Goal: Task Accomplishment & Management: Manage account settings

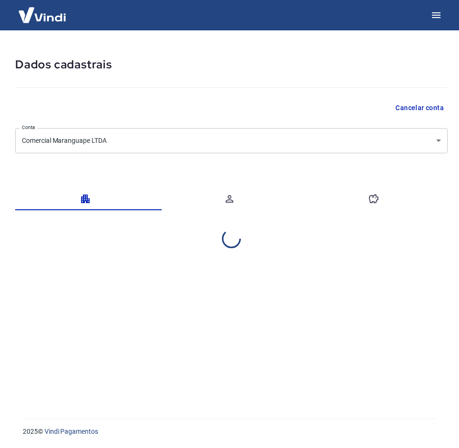
select select "RN"
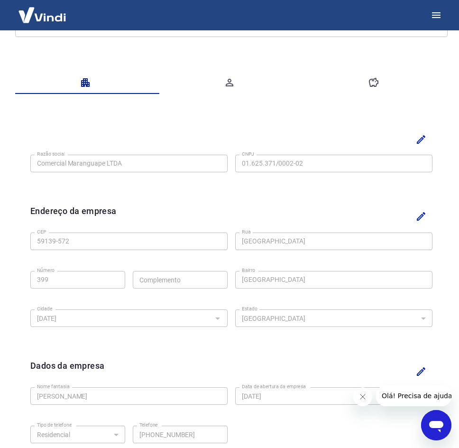
scroll to position [69, 0]
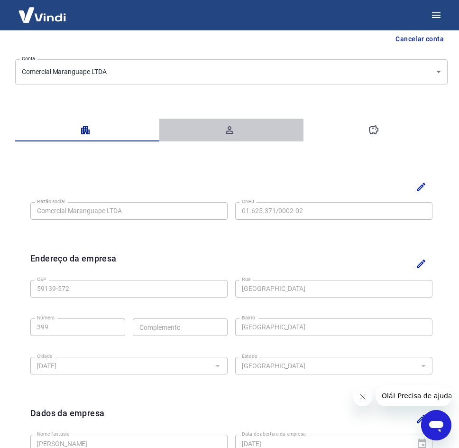
click at [234, 131] on icon "button" at bounding box center [229, 129] width 11 height 11
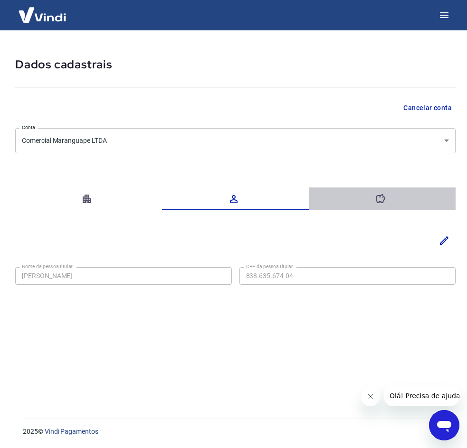
click at [376, 202] on icon "button" at bounding box center [379, 198] width 11 height 11
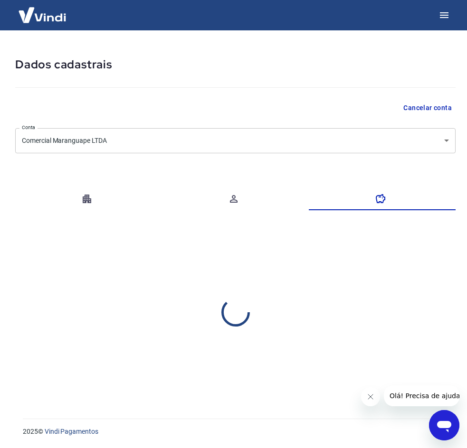
select select "1"
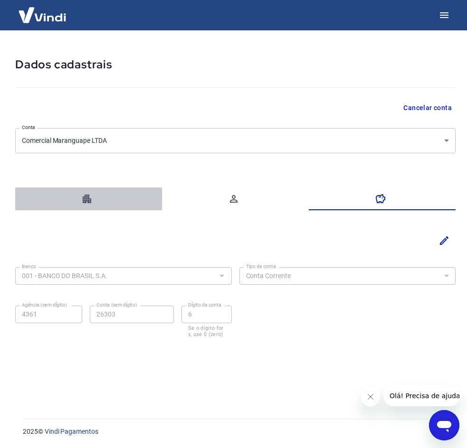
click at [82, 193] on icon "button" at bounding box center [86, 198] width 11 height 11
select select "RN"
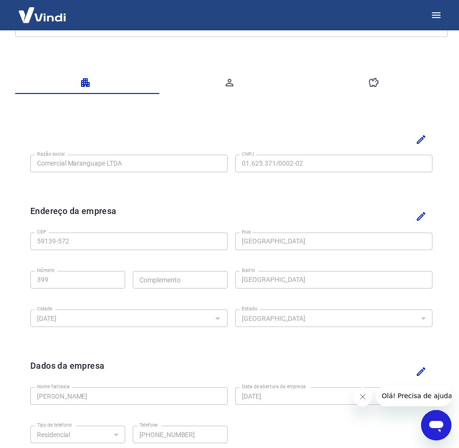
scroll to position [211, 0]
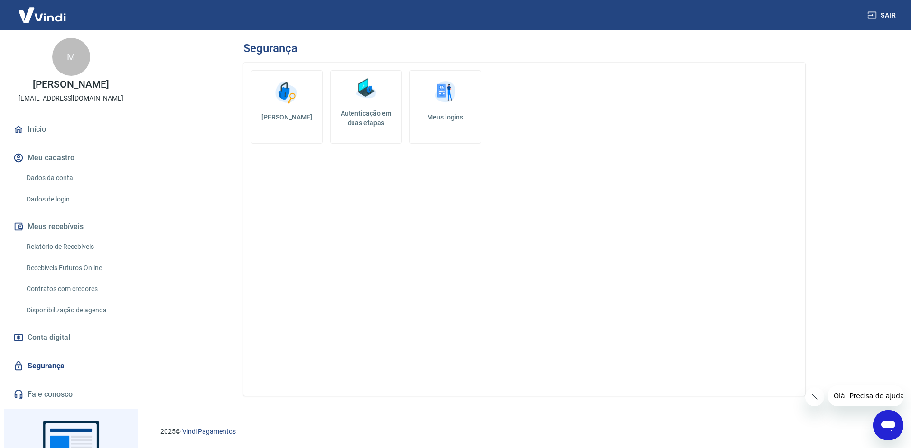
click at [69, 188] on link "Dados da conta" at bounding box center [77, 177] width 108 height 19
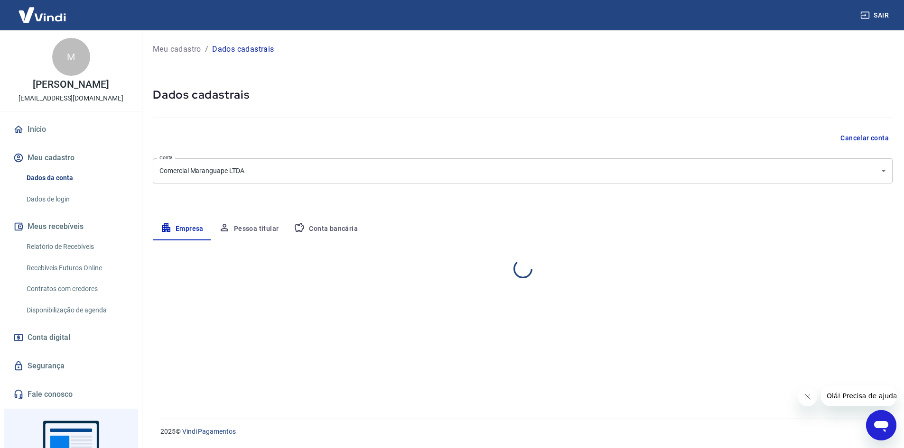
select select "RN"
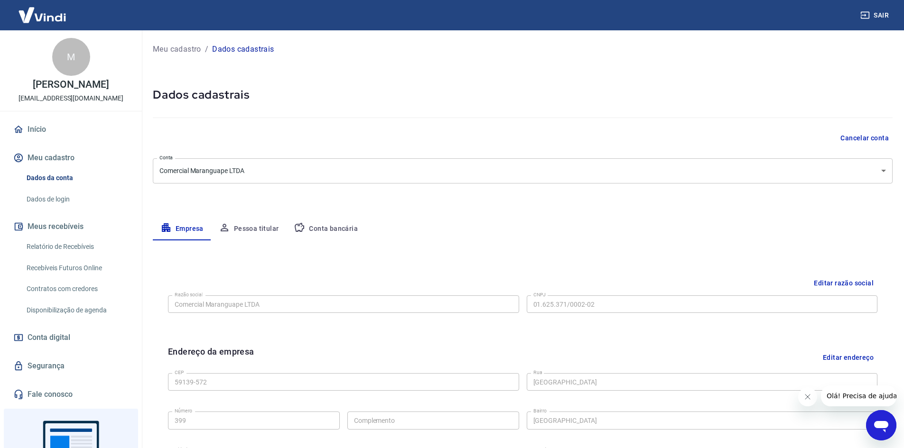
click at [71, 207] on link "Dados de login" at bounding box center [77, 199] width 108 height 19
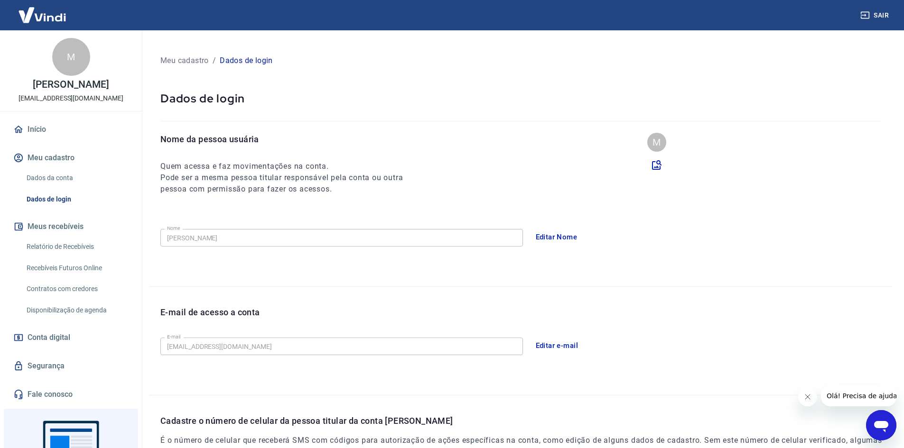
scroll to position [159, 0]
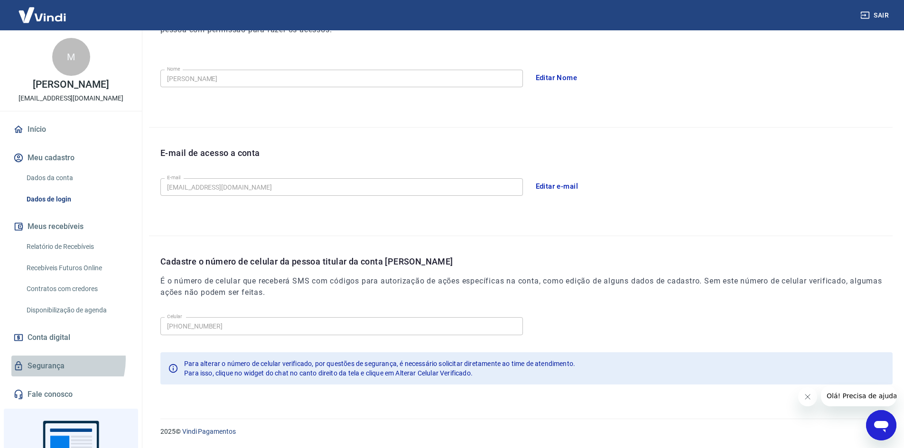
click at [51, 371] on link "Segurança" at bounding box center [70, 366] width 119 height 21
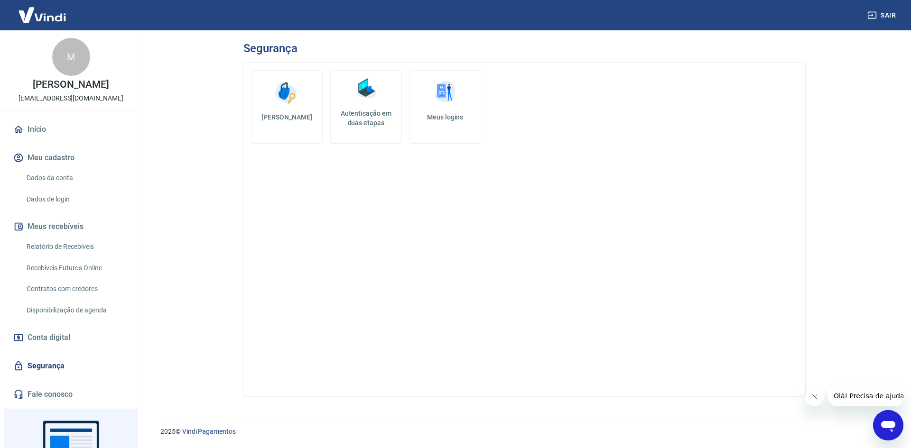
click at [344, 117] on h5 "Autenticação em duas etapas" at bounding box center [366, 118] width 63 height 19
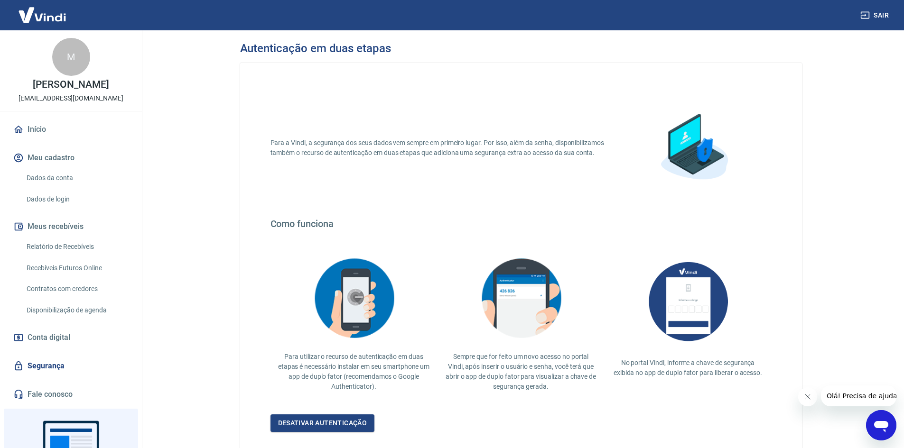
scroll to position [66, 0]
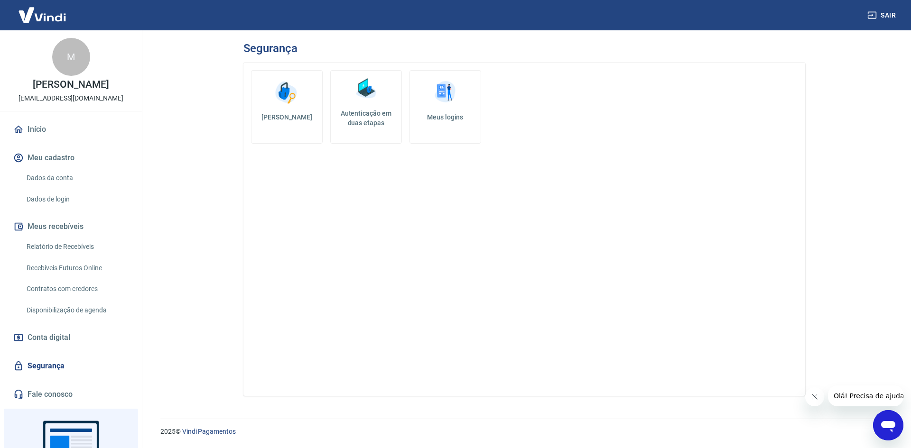
click at [470, 109] on link "Meus logins" at bounding box center [446, 107] width 72 height 74
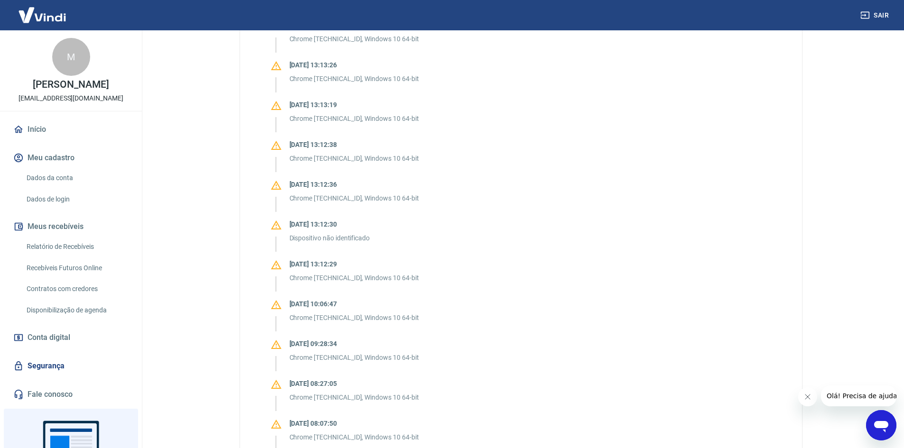
scroll to position [617, 0]
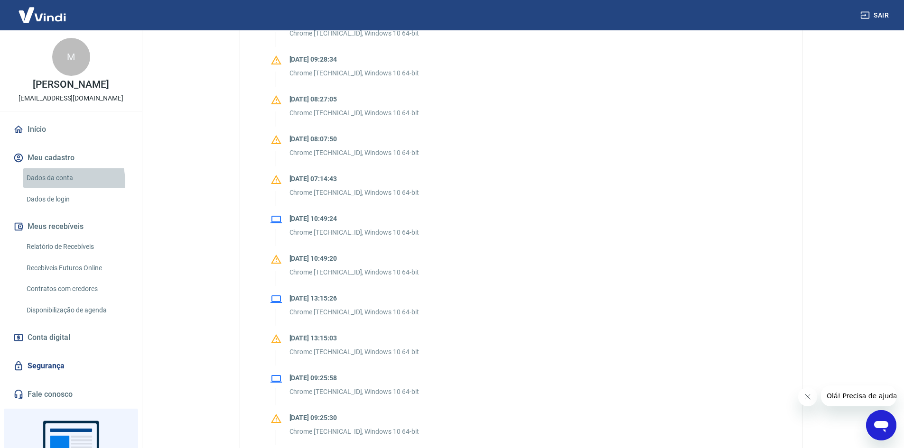
click at [65, 188] on link "Dados da conta" at bounding box center [77, 177] width 108 height 19
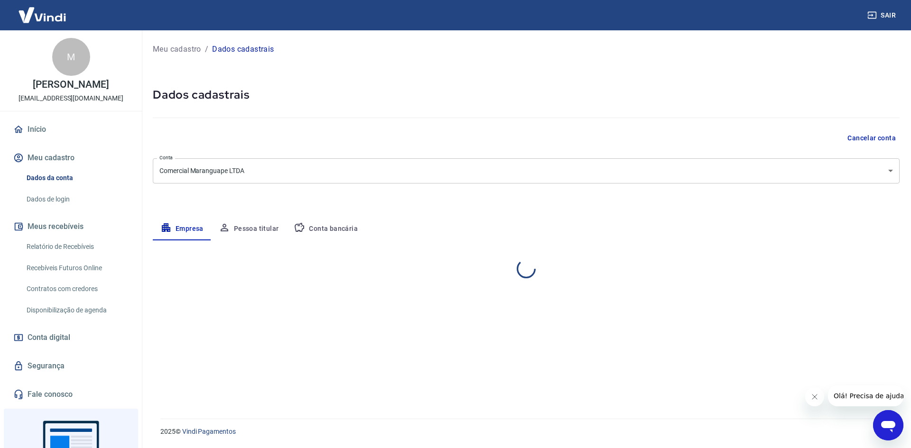
select select "RN"
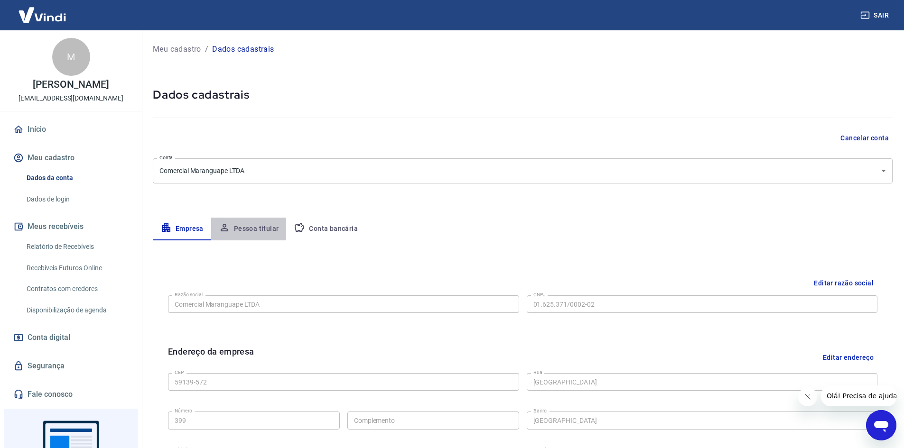
click at [260, 234] on button "Pessoa titular" at bounding box center [248, 229] width 75 height 23
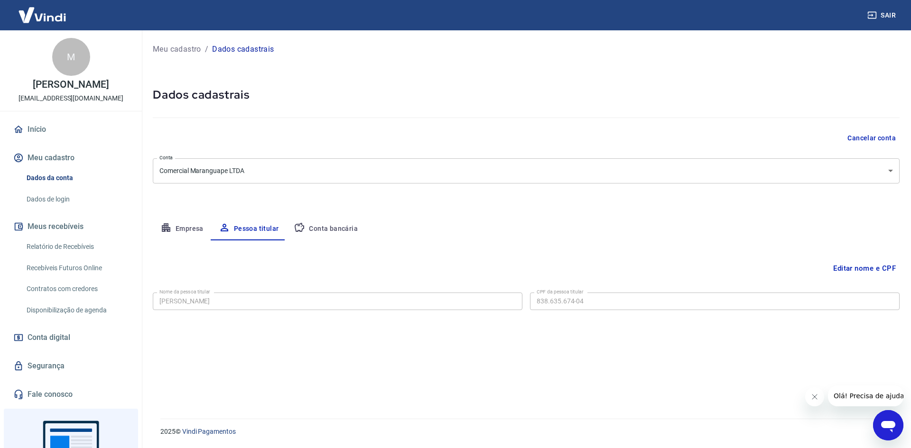
click at [330, 228] on button "Conta bancária" at bounding box center [325, 229] width 79 height 23
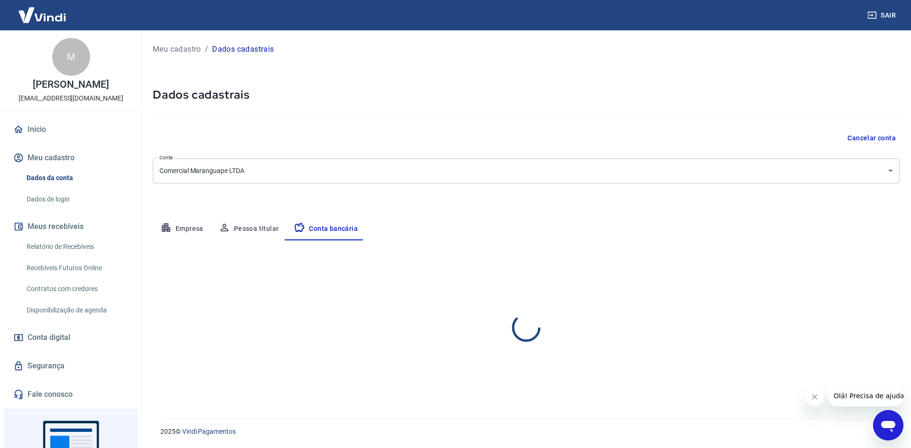
select select "1"
click at [180, 228] on button "Empresa" at bounding box center [182, 229] width 58 height 23
select select "RN"
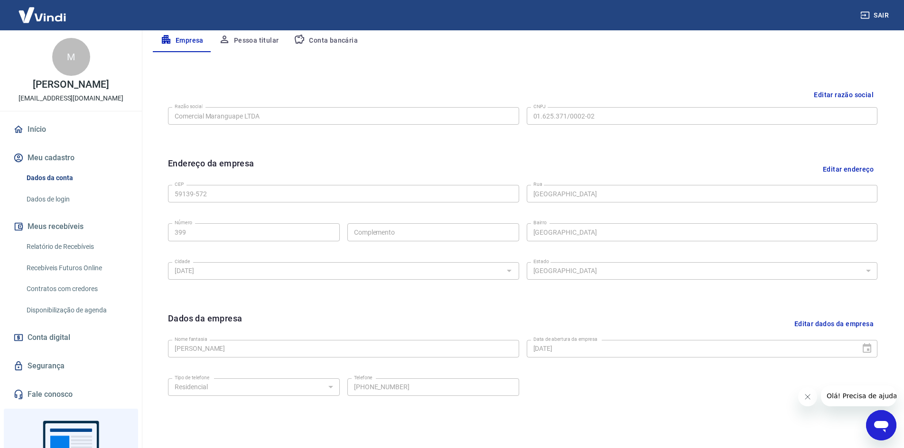
scroll to position [141, 0]
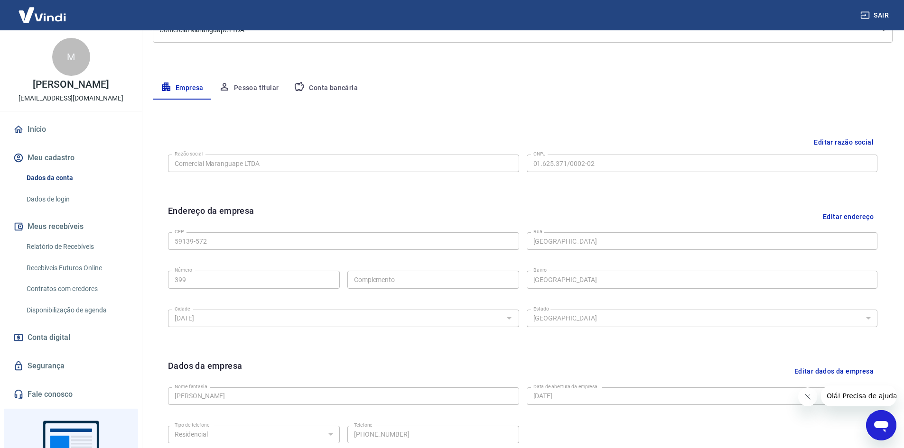
click at [60, 204] on link "Dados de login" at bounding box center [77, 199] width 108 height 19
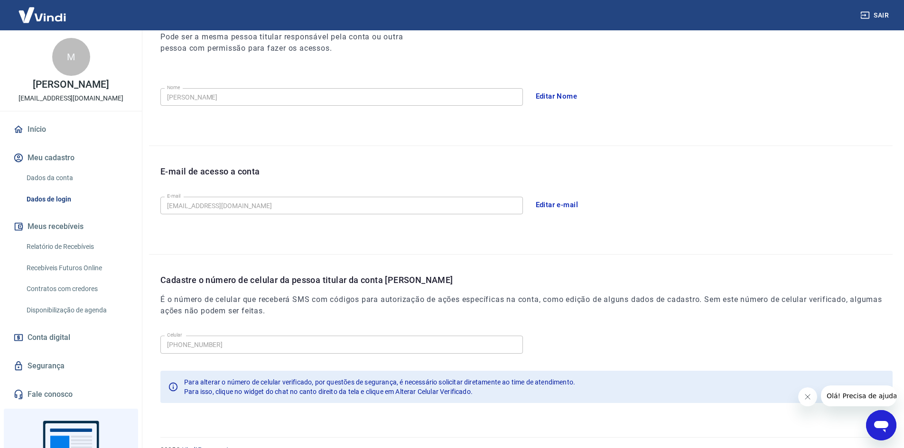
scroll to position [159, 0]
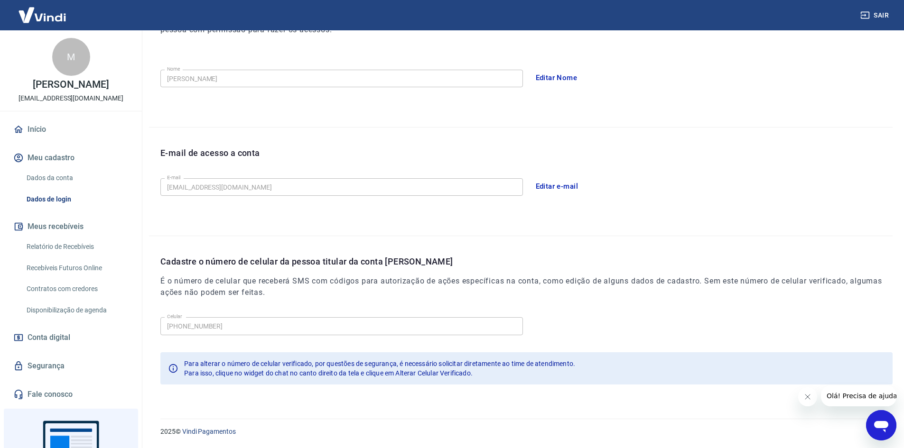
click at [545, 325] on div "Celular (84) 99999-9113 Celular" at bounding box center [526, 325] width 732 height 23
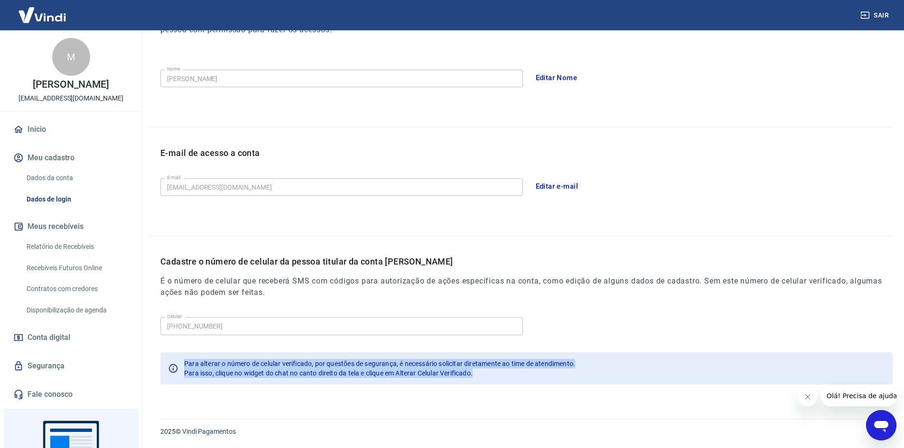
drag, startPoint x: 178, startPoint y: 363, endPoint x: 589, endPoint y: 374, distance: 411.1
click at [589, 374] on div "Para alterar o número de celular verificado, por questões de segurança, é neces…" at bounding box center [526, 369] width 732 height 32
click at [667, 340] on div "Celular (84) 99999-9113 Celular Para alterar o número de celular verificado, po…" at bounding box center [526, 355] width 732 height 82
drag, startPoint x: 196, startPoint y: 365, endPoint x: 656, endPoint y: 364, distance: 460.8
click at [656, 364] on div "Para alterar o número de celular verificado, por questões de segurança, é neces…" at bounding box center [526, 369] width 732 height 32
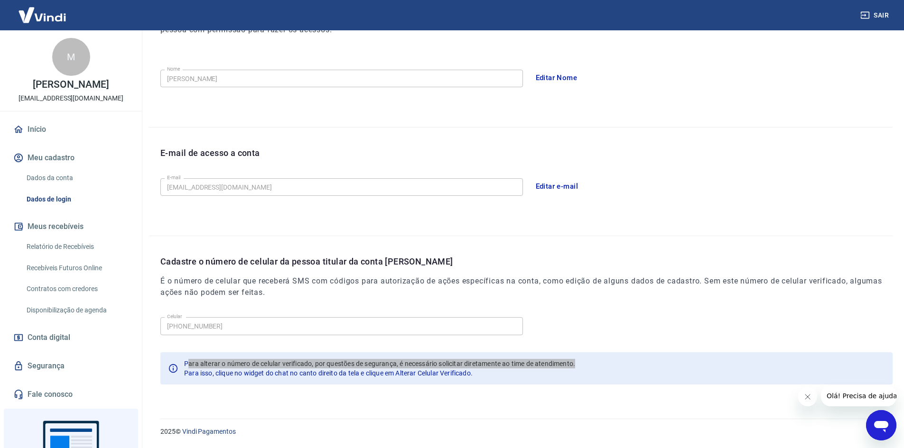
click at [884, 423] on icon "Abrir janela de mensagens" at bounding box center [881, 426] width 14 height 11
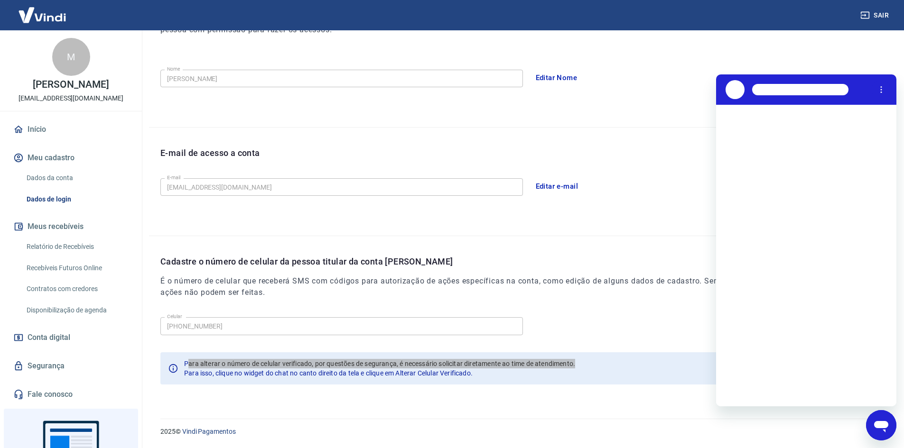
scroll to position [0, 0]
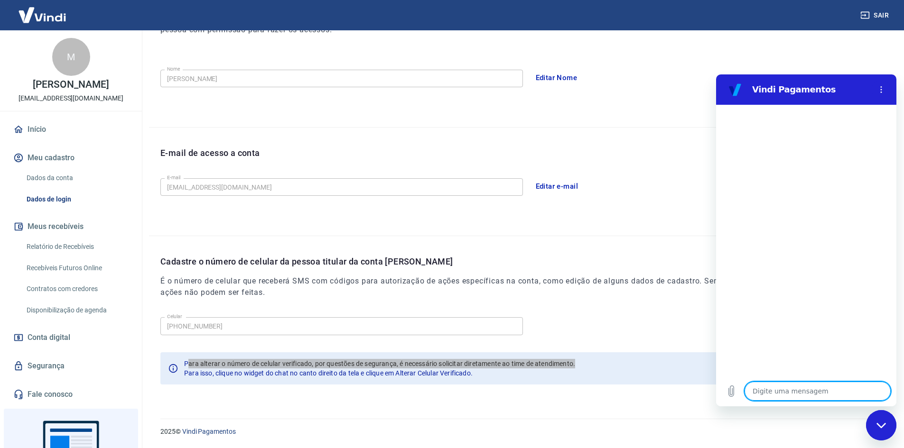
drag, startPoint x: 818, startPoint y: 390, endPoint x: 813, endPoint y: 383, distance: 7.9
click at [820, 390] on textarea at bounding box center [818, 391] width 146 height 19
type textarea "O"
type textarea "x"
type textarea "OL"
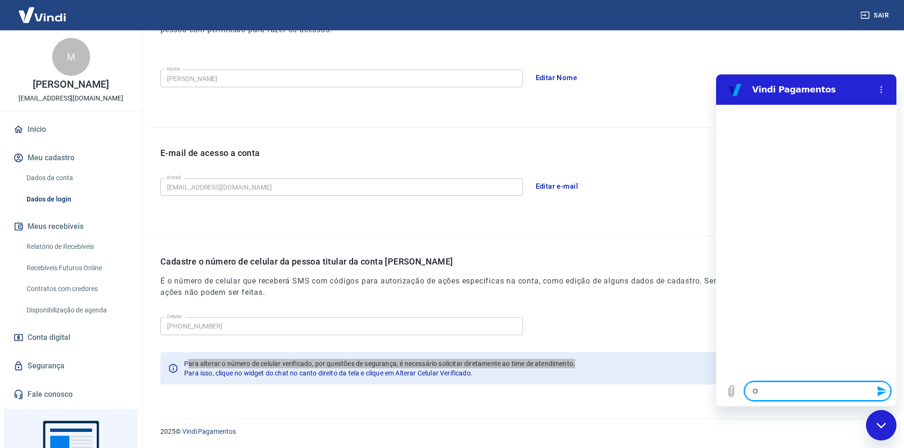
type textarea "x"
type textarea "OLA"
type textarea "x"
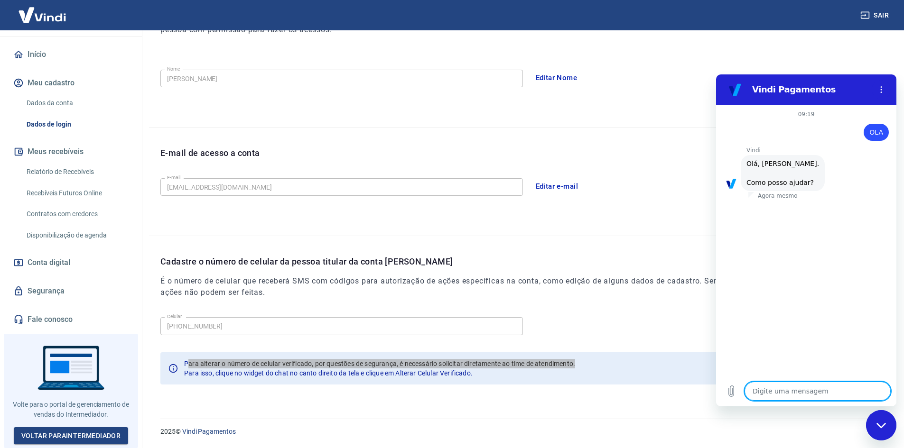
scroll to position [22, 0]
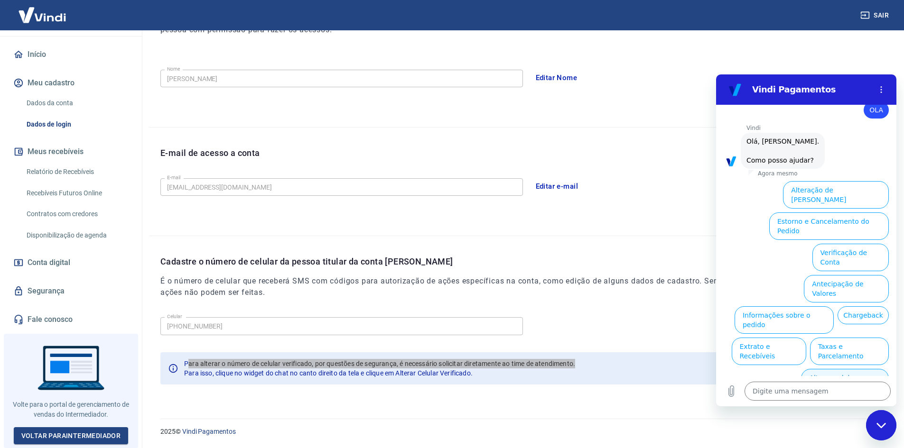
click at [854, 369] on button "Alterar celular verificado" at bounding box center [845, 383] width 88 height 28
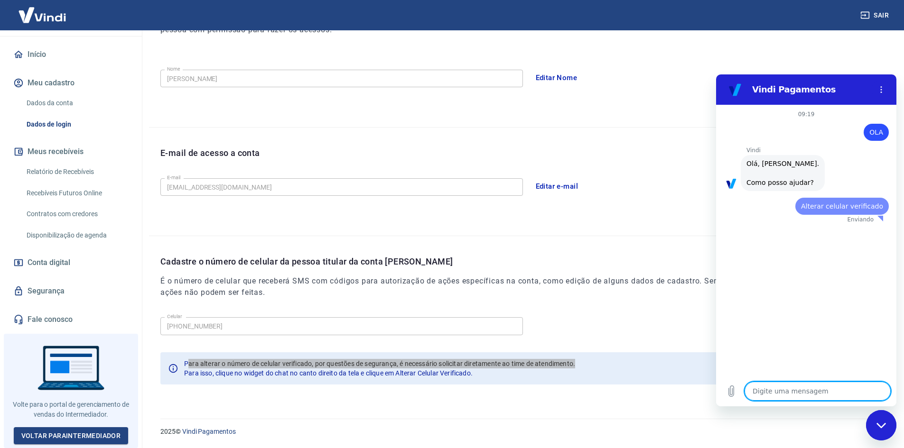
scroll to position [0, 0]
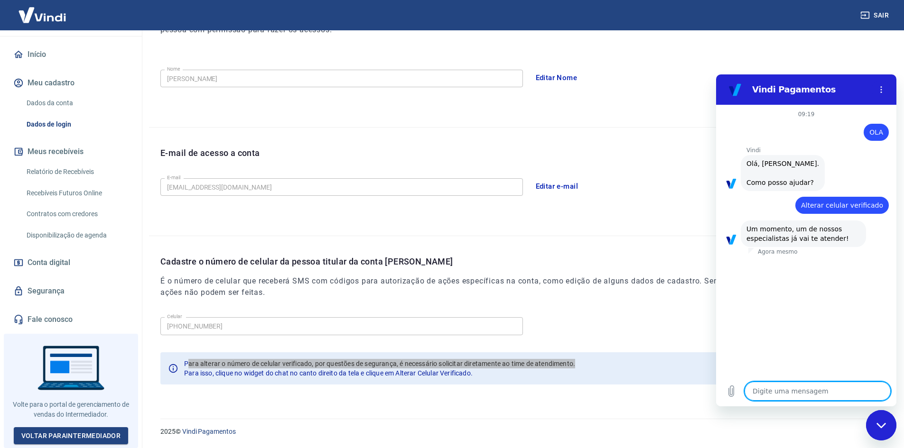
type textarea "x"
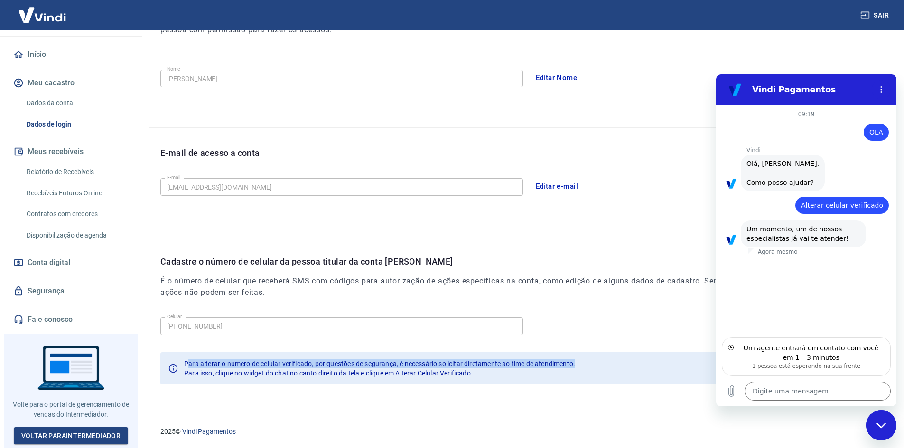
click at [30, 14] on img at bounding box center [42, 14] width 62 height 29
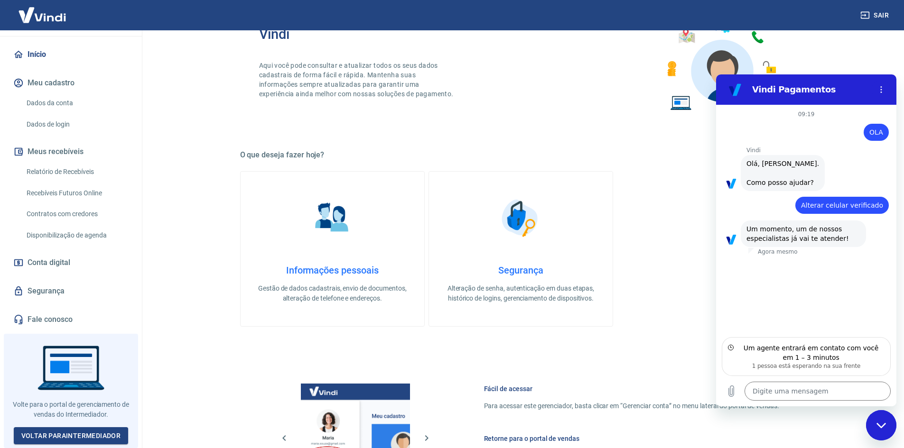
scroll to position [390, 0]
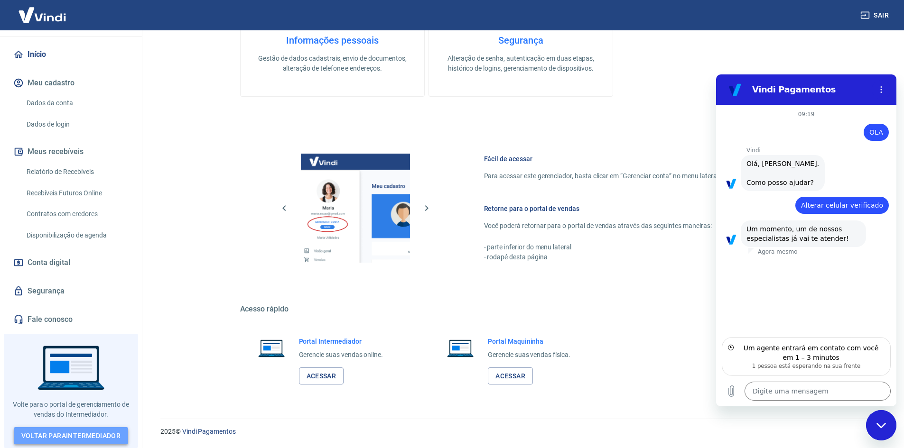
click at [60, 432] on link "Voltar para Intermediador" at bounding box center [71, 437] width 115 height 18
